Goal: Browse casually

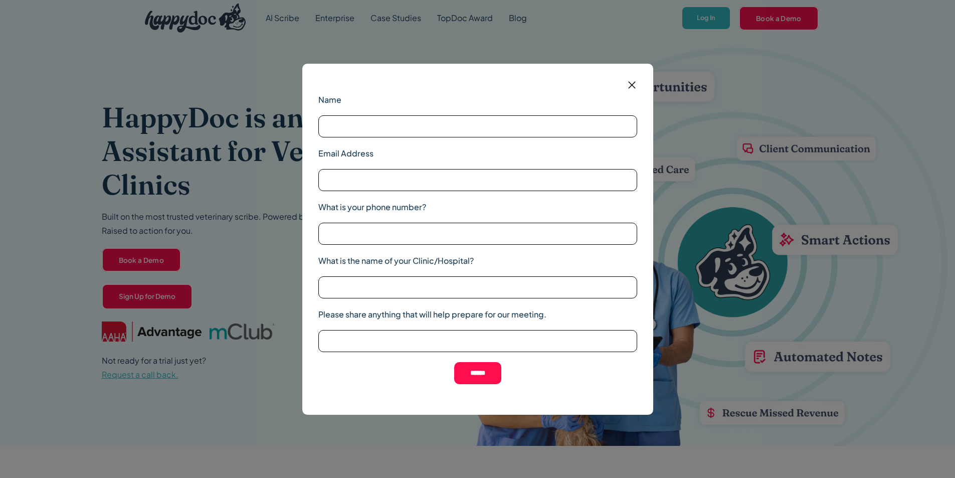
click at [631, 84] on img at bounding box center [632, 85] width 13 height 13
click at [630, 83] on img at bounding box center [632, 85] width 13 height 13
